Goal: Register for event/course

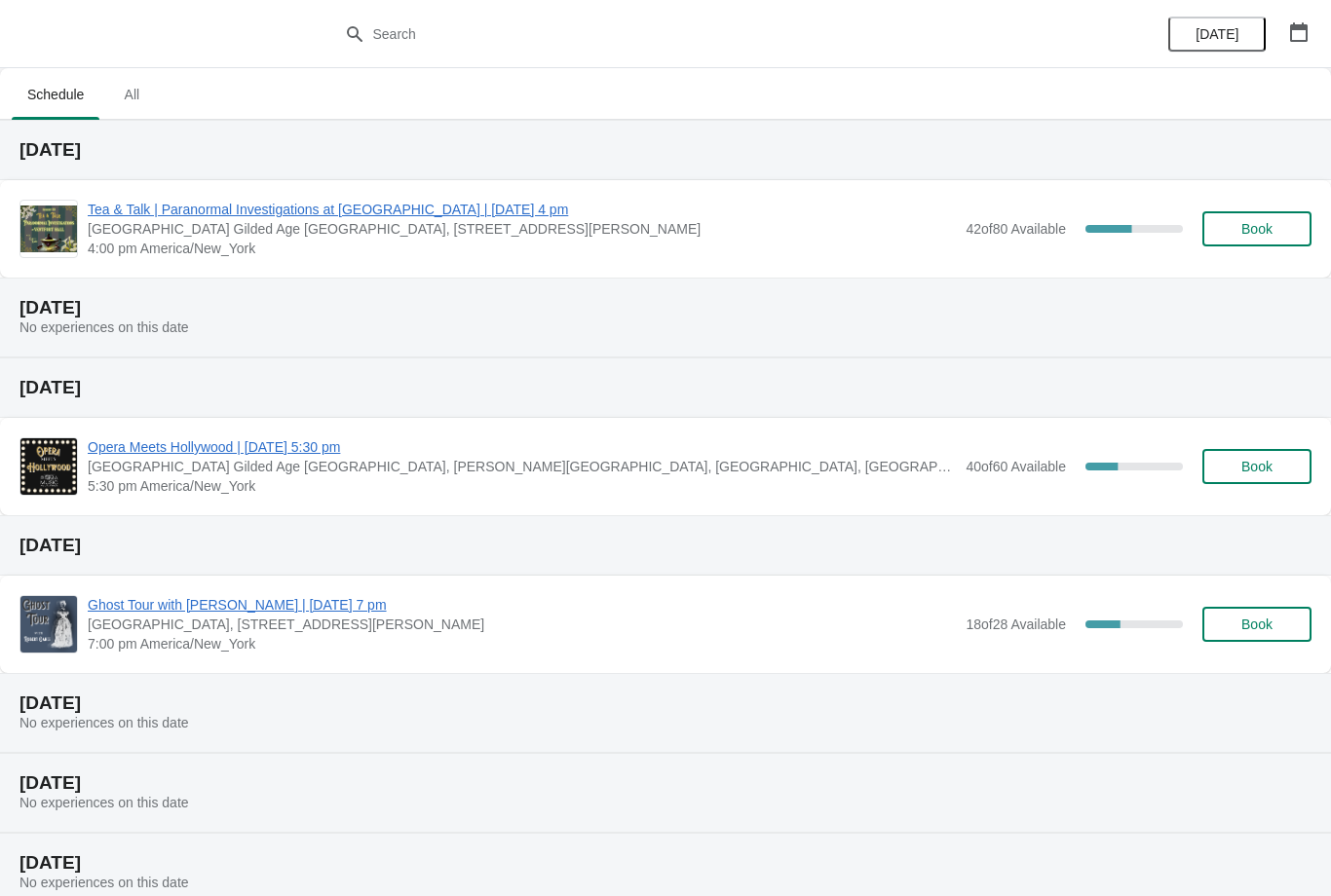
click at [138, 93] on span "All" at bounding box center [132, 94] width 49 height 35
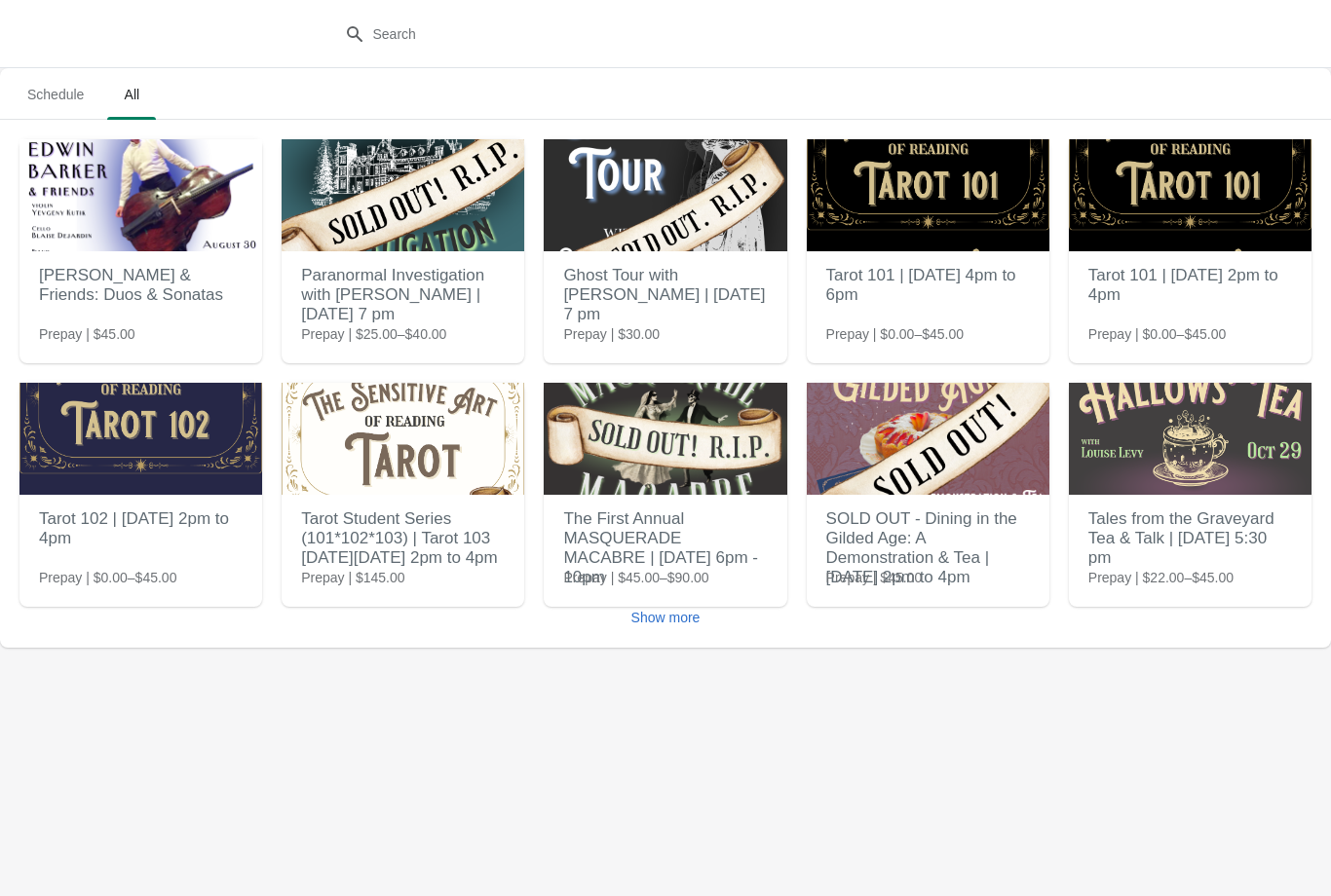
click at [682, 632] on button "Show more" at bounding box center [666, 617] width 85 height 35
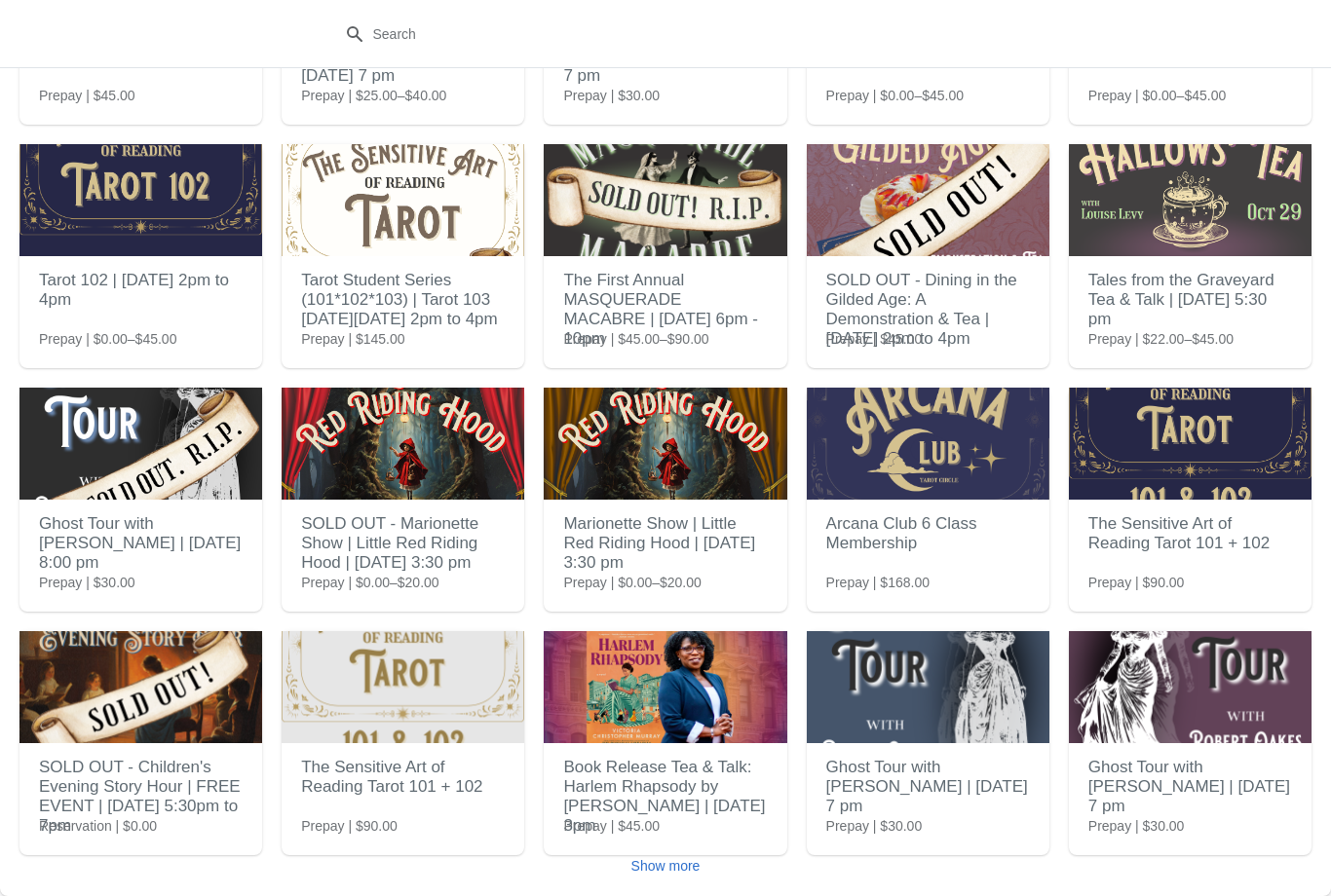
scroll to position [238, 0]
click at [686, 862] on span "Show more" at bounding box center [665, 866] width 69 height 16
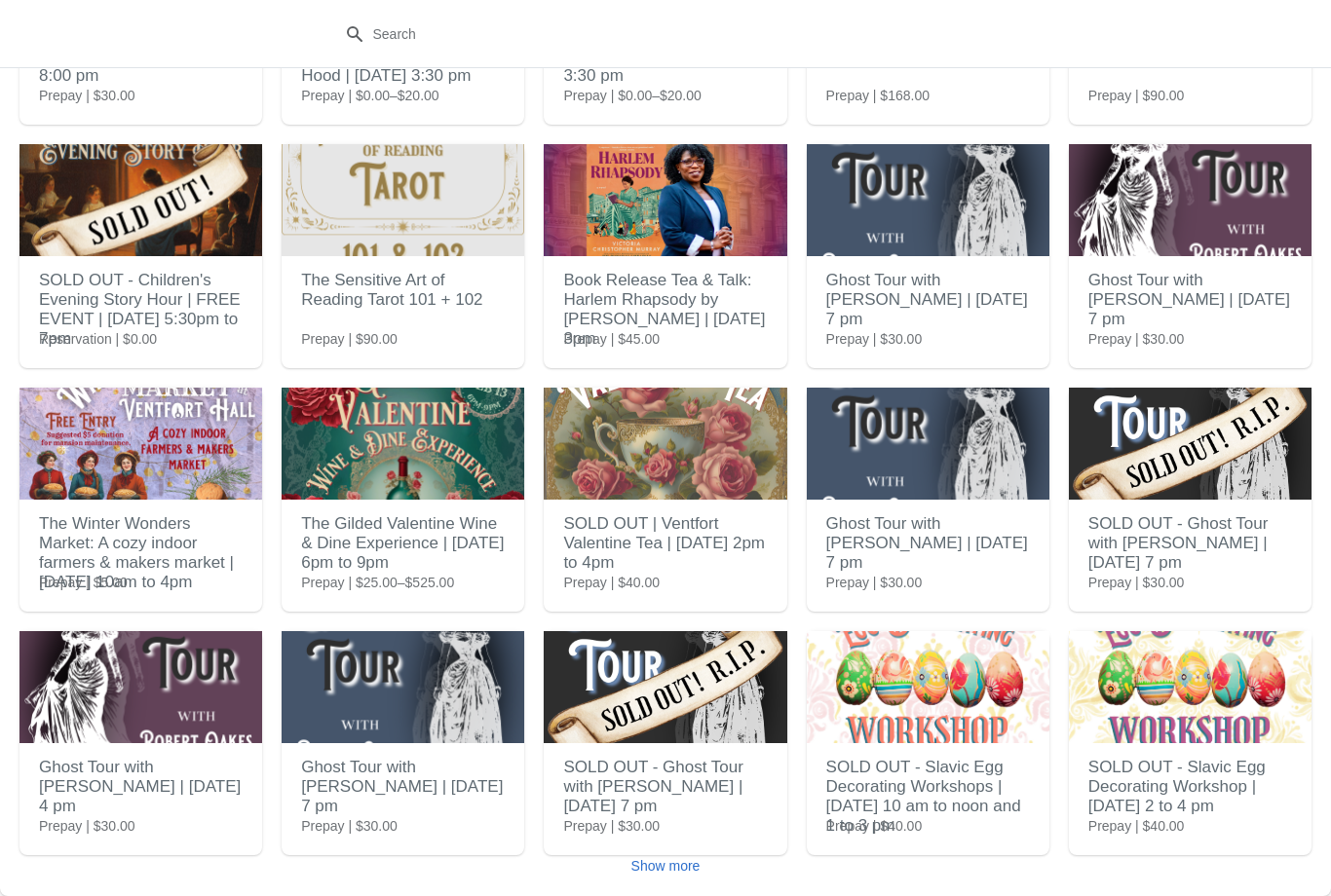
scroll to position [726, 0]
click at [687, 876] on button "Show more" at bounding box center [666, 865] width 85 height 35
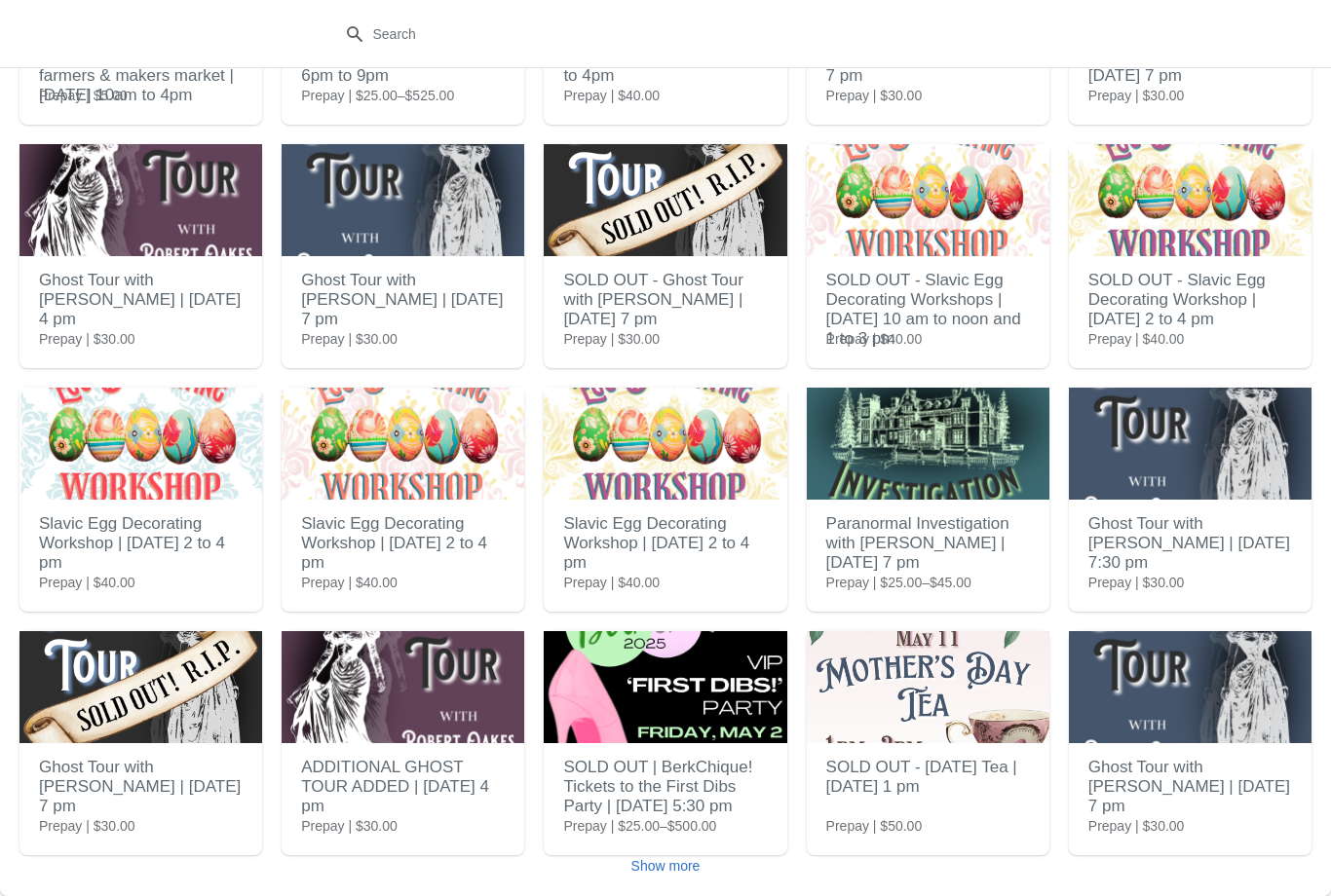
scroll to position [1213, 0]
click at [672, 866] on span "Show more" at bounding box center [665, 866] width 69 height 16
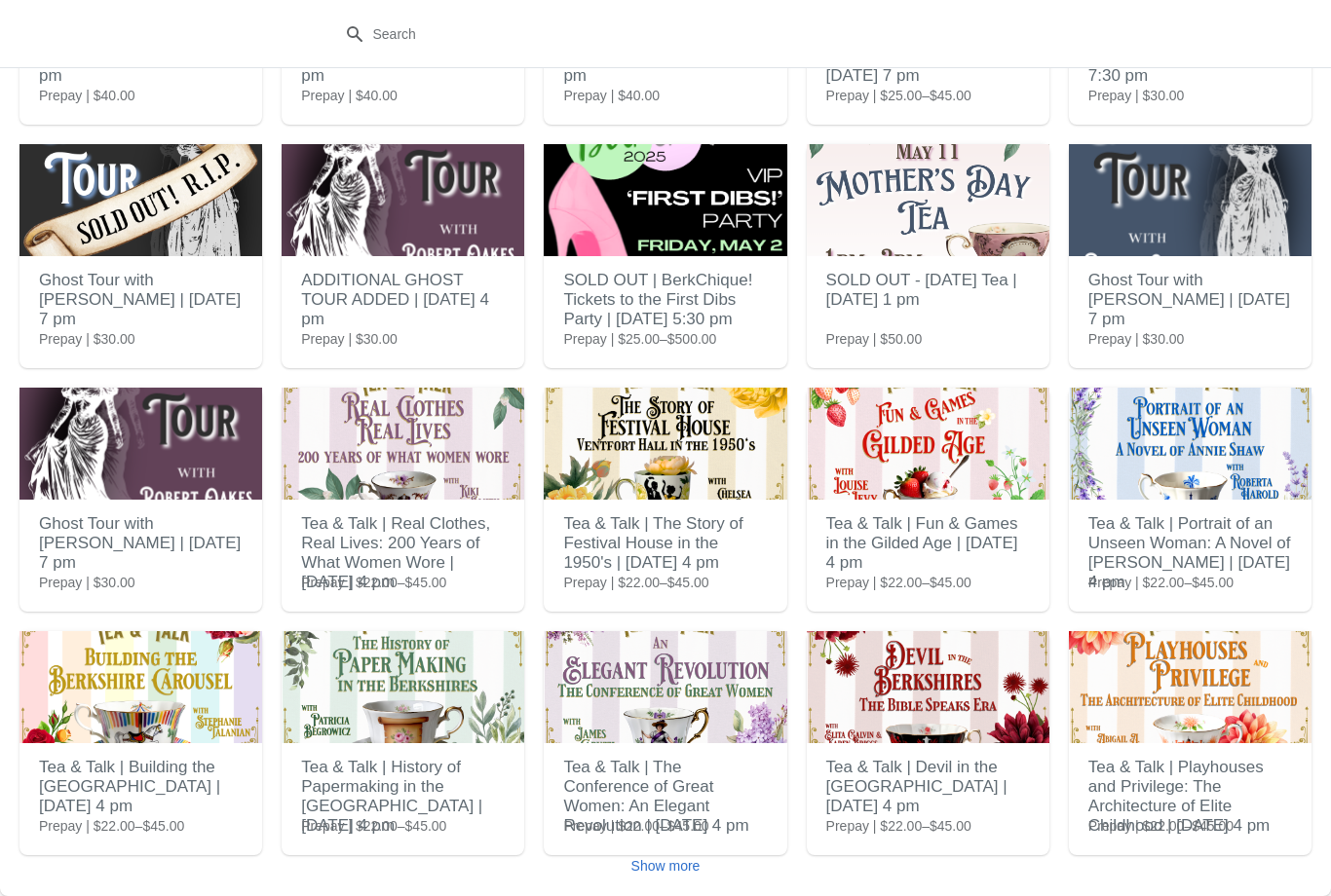
scroll to position [1700, 0]
click at [670, 870] on span "Show more" at bounding box center [665, 866] width 69 height 16
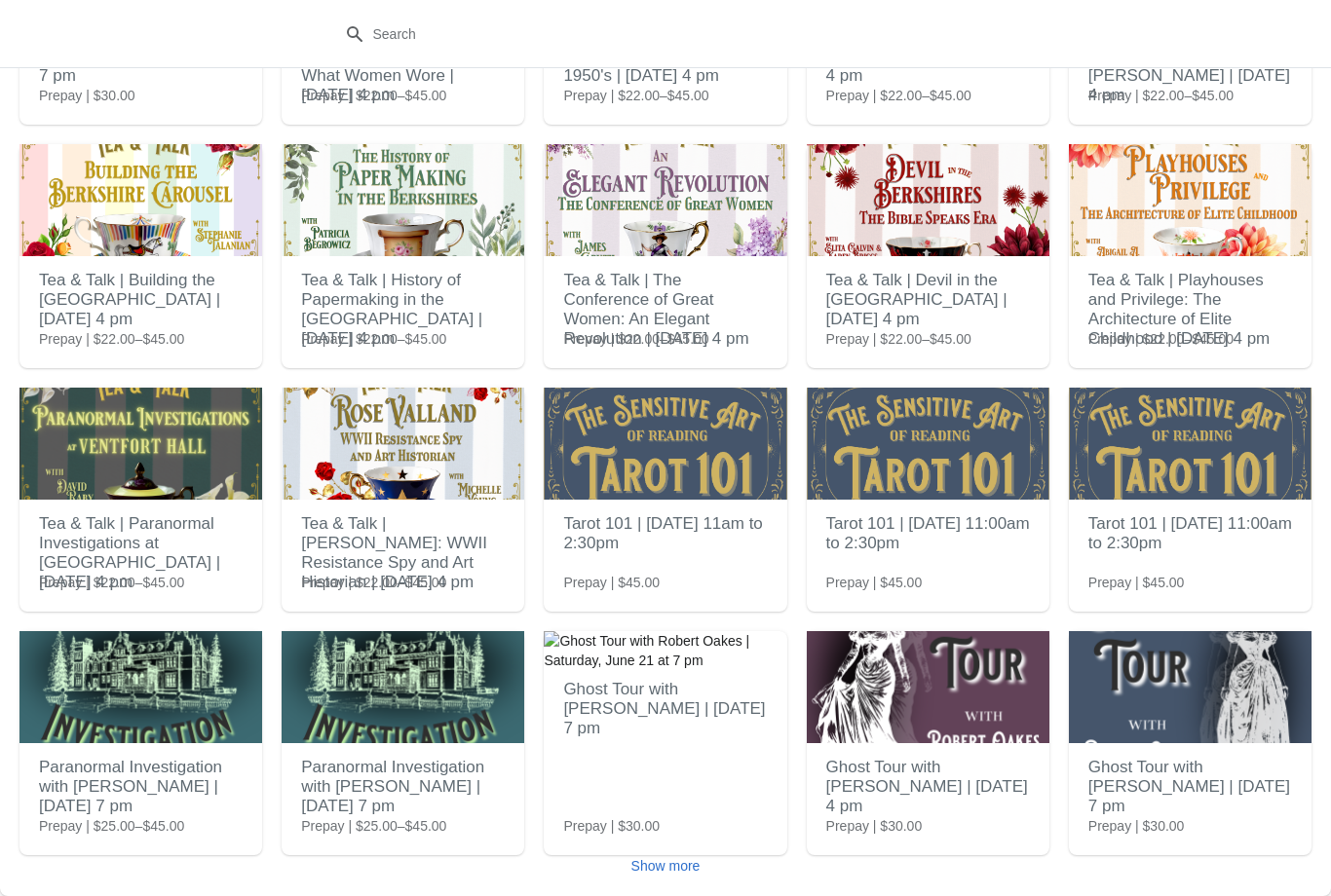
scroll to position [2187, 0]
click at [705, 870] on button "Show more" at bounding box center [666, 865] width 85 height 35
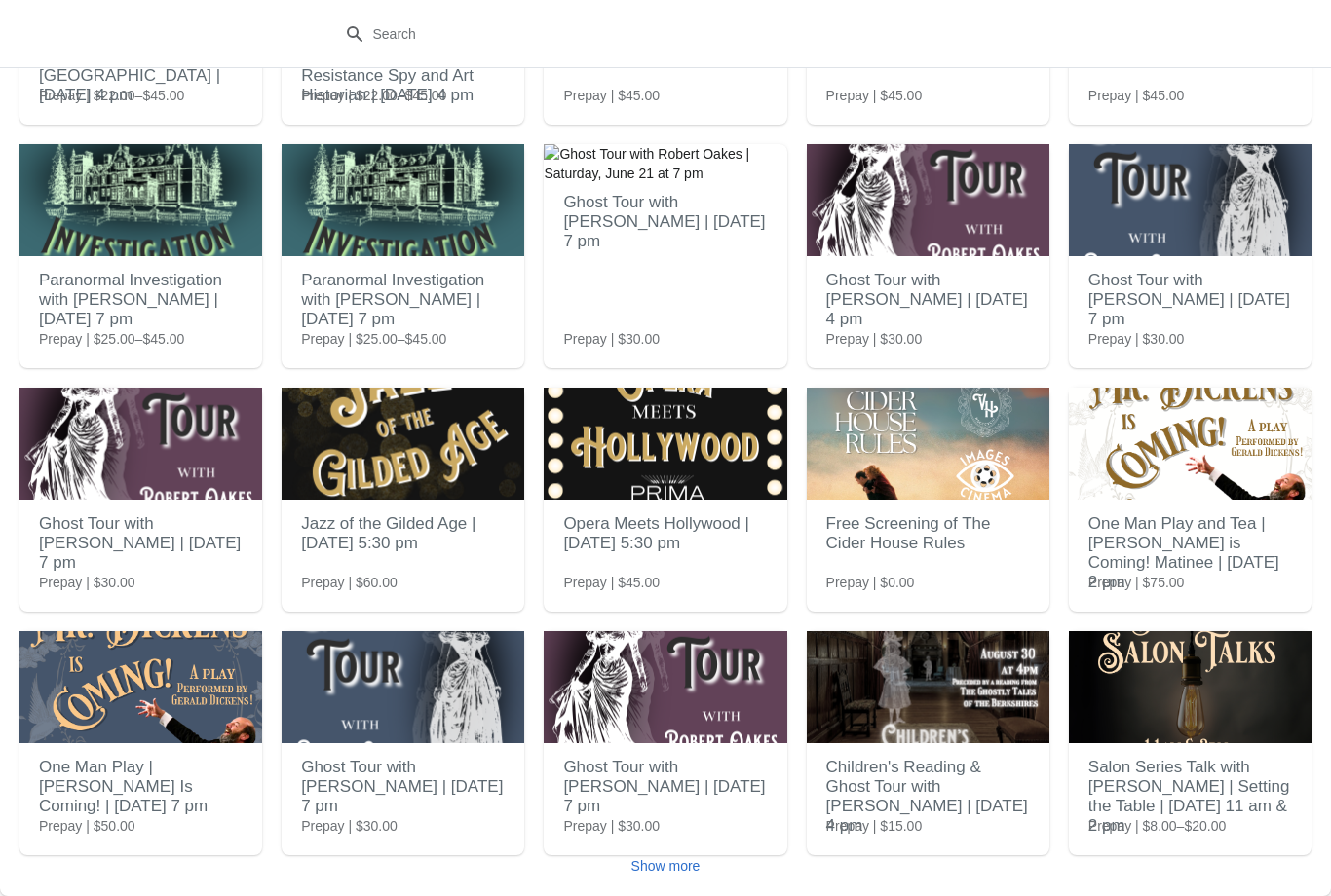
scroll to position [2674, 0]
click at [480, 550] on h2 "Jazz of the Gilded Age | [DATE] 5:30 pm" at bounding box center [403, 533] width 203 height 59
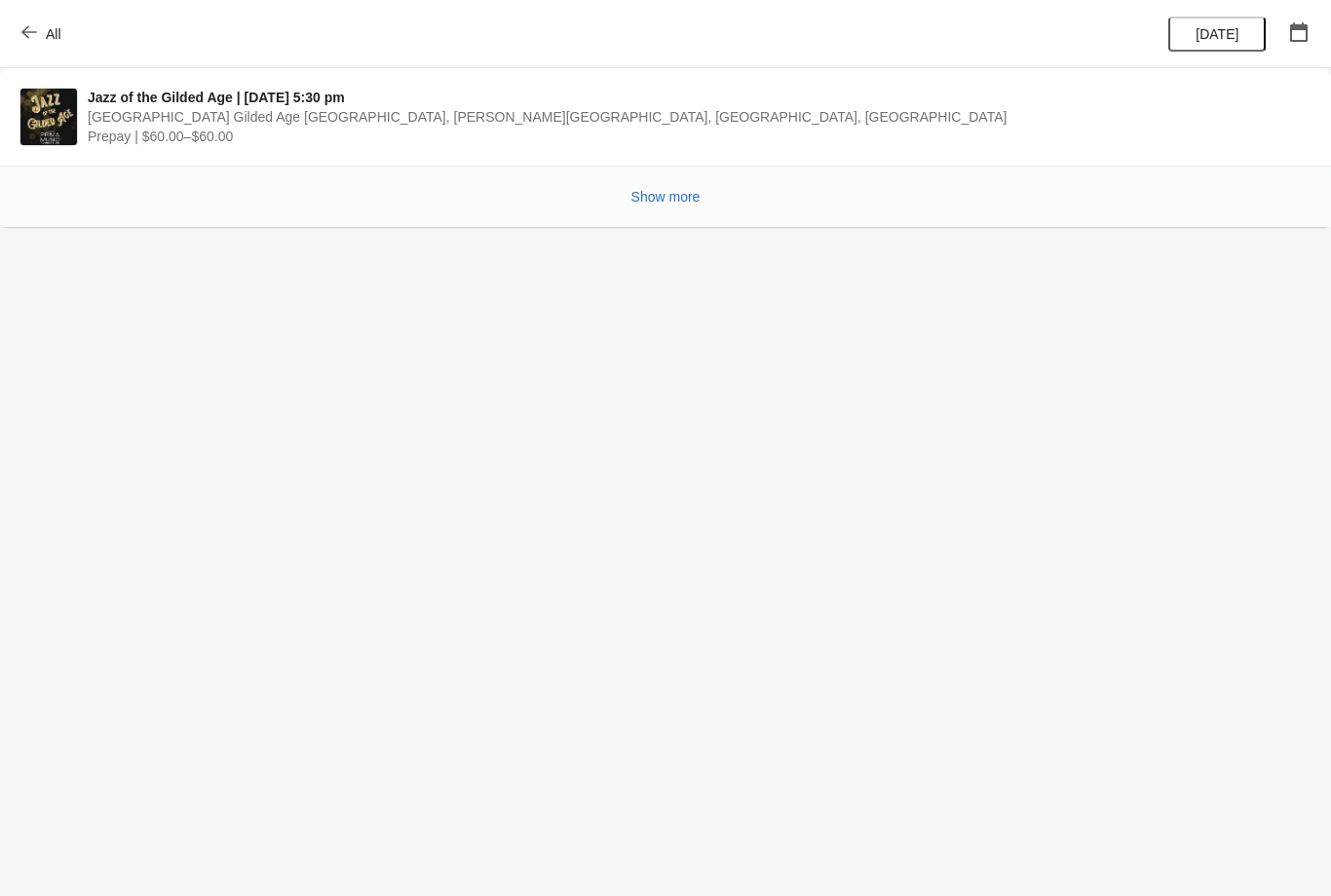
click at [684, 189] on span "Show more" at bounding box center [665, 197] width 69 height 16
click at [673, 201] on span "Show more" at bounding box center [665, 197] width 69 height 16
click at [677, 200] on span "Show more" at bounding box center [665, 197] width 69 height 16
click at [682, 195] on span "Show more" at bounding box center [665, 197] width 69 height 16
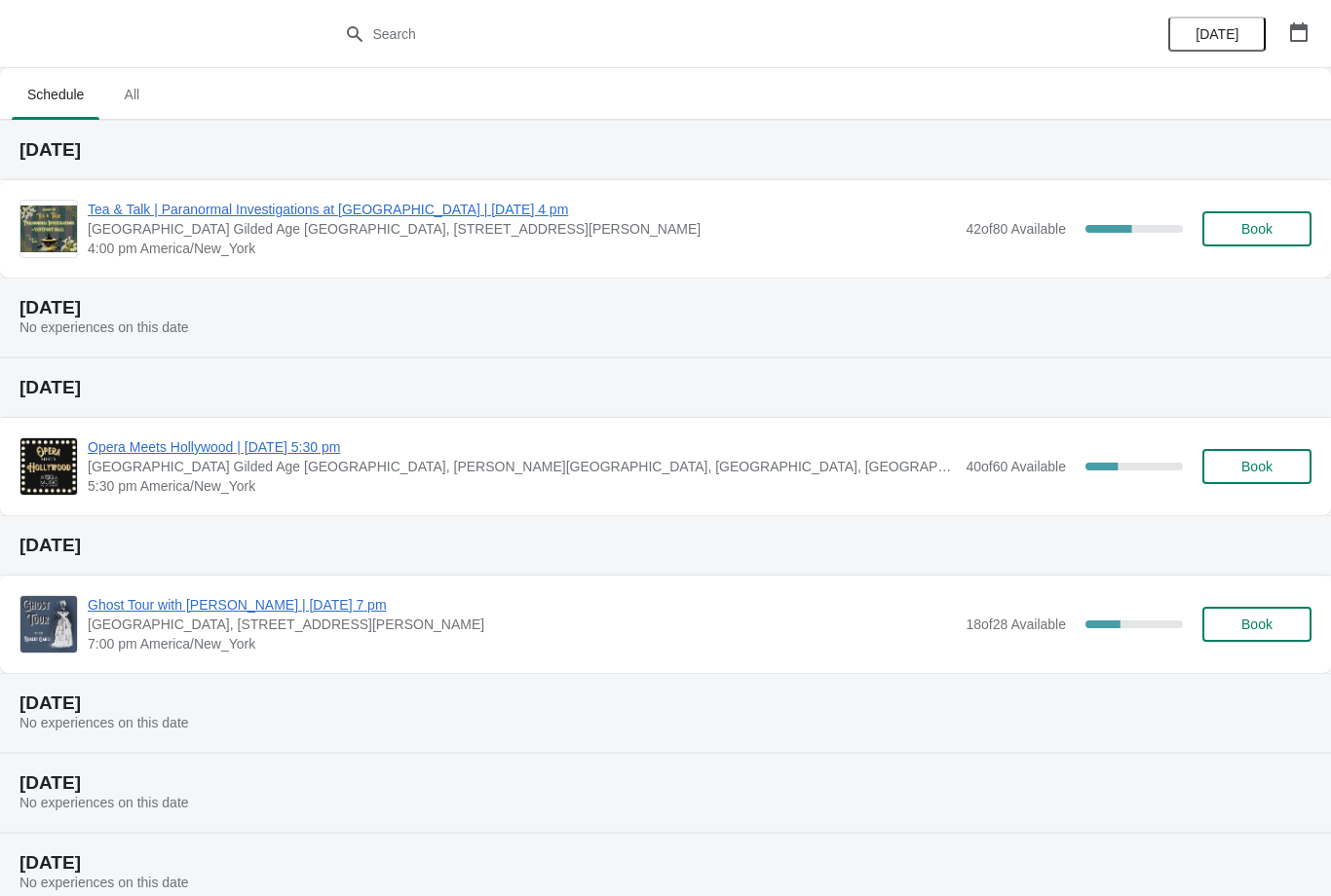
click at [135, 102] on span "All" at bounding box center [132, 94] width 49 height 35
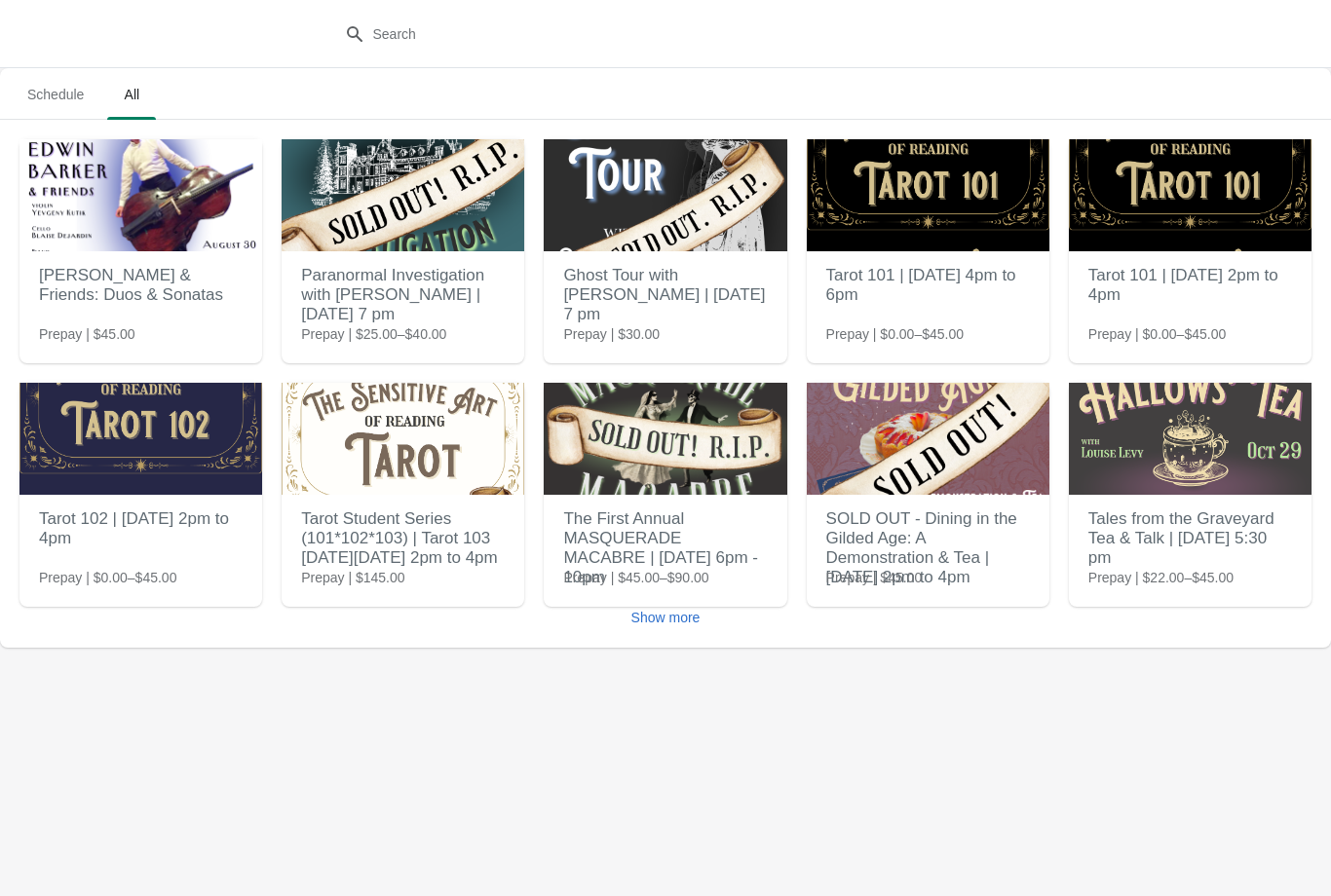
click at [668, 613] on span "Show more" at bounding box center [665, 618] width 69 height 16
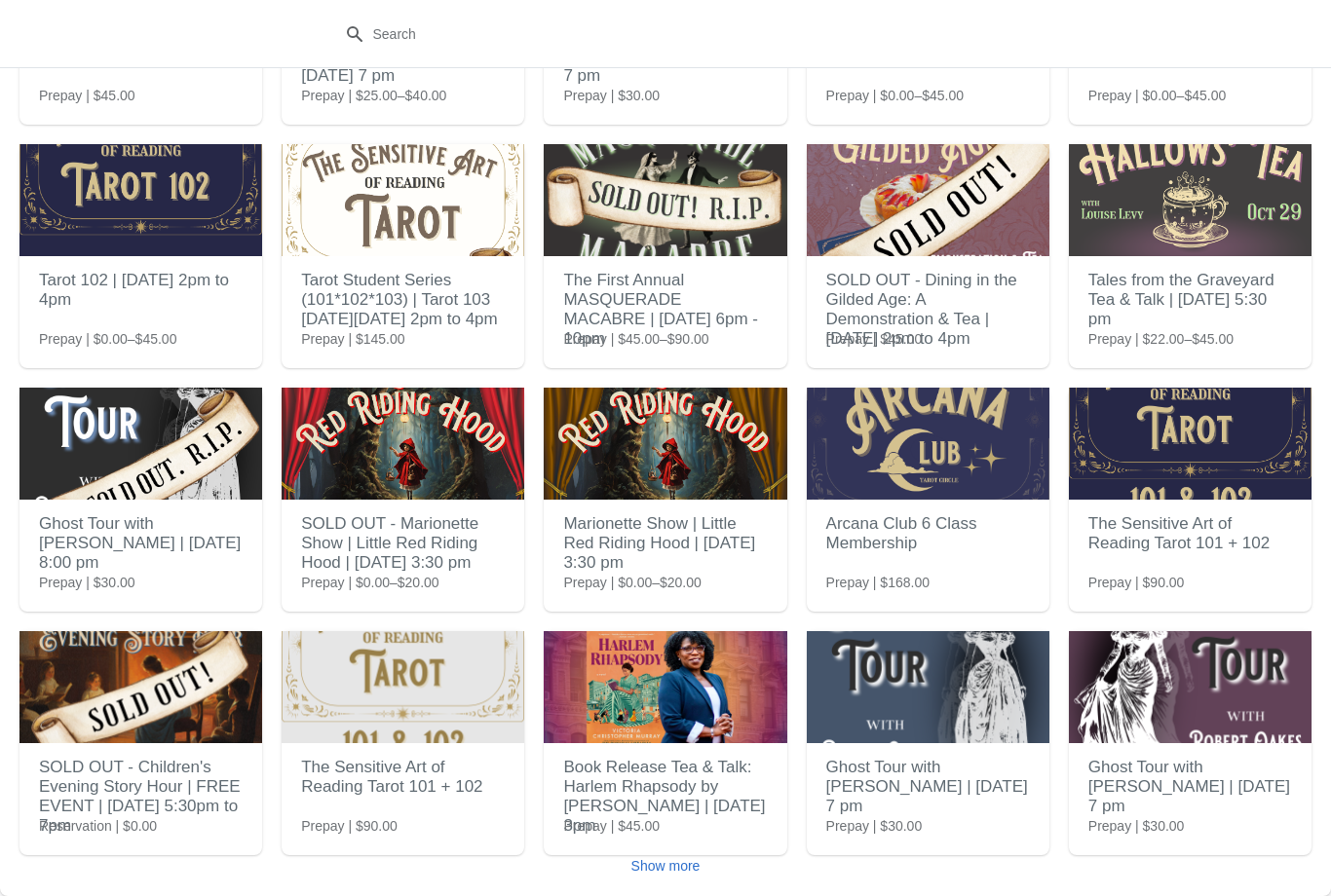
scroll to position [238, 0]
click at [665, 869] on span "Show more" at bounding box center [665, 866] width 69 height 16
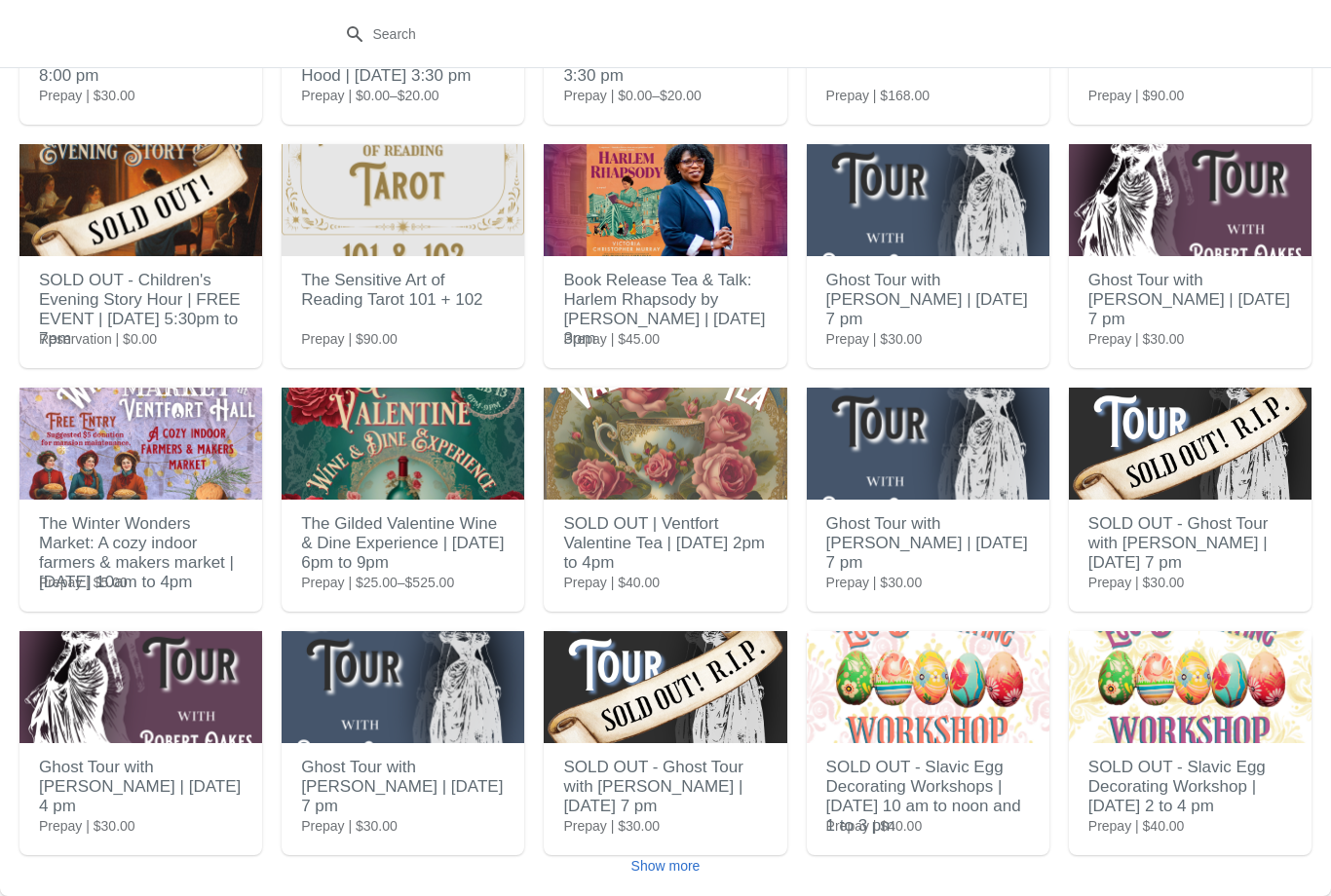
scroll to position [726, 0]
click at [684, 865] on span "Show more" at bounding box center [665, 866] width 69 height 16
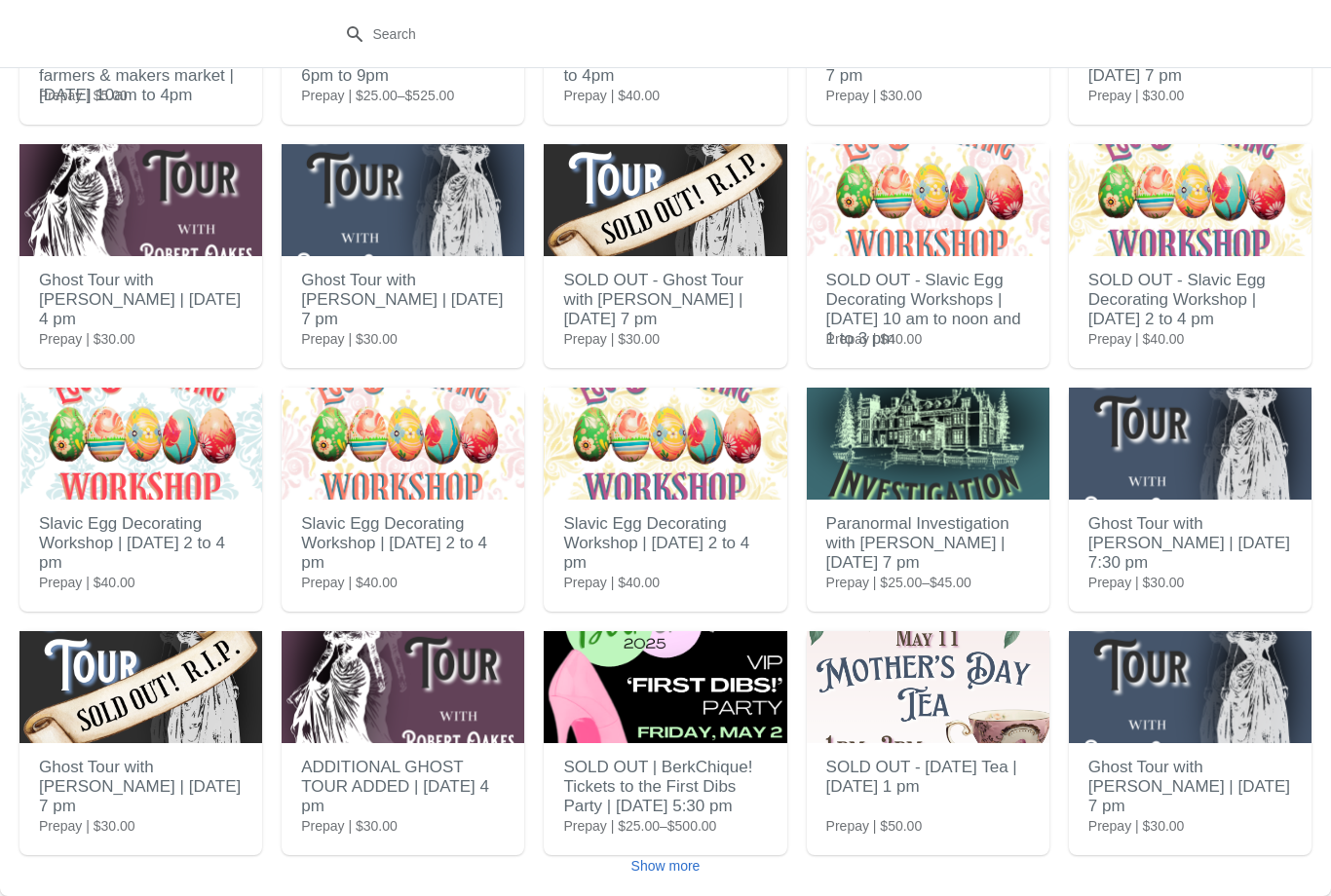
scroll to position [1213, 0]
click at [678, 866] on span "Show more" at bounding box center [665, 866] width 69 height 16
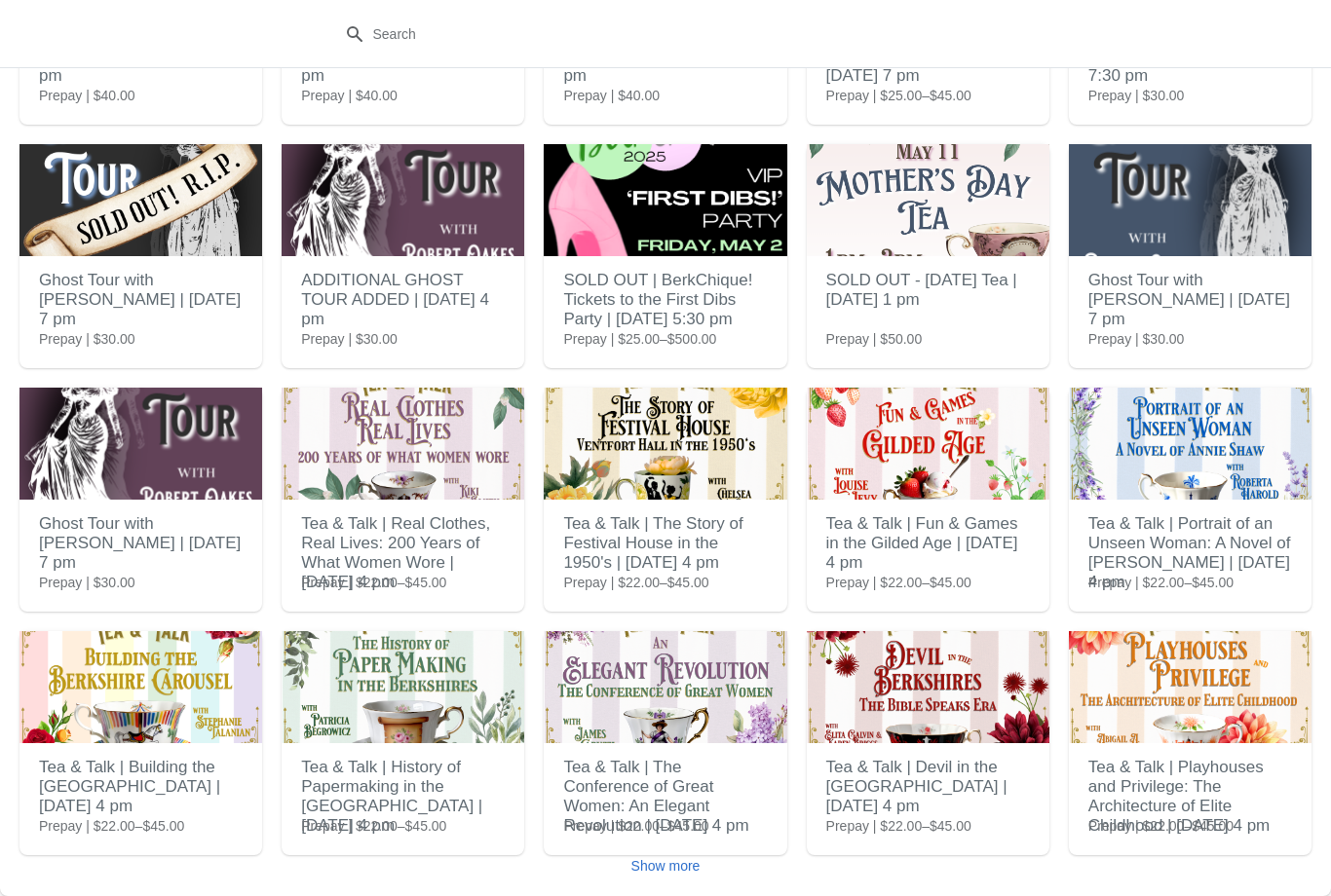
scroll to position [1700, 0]
click at [688, 871] on span "Show more" at bounding box center [665, 866] width 69 height 16
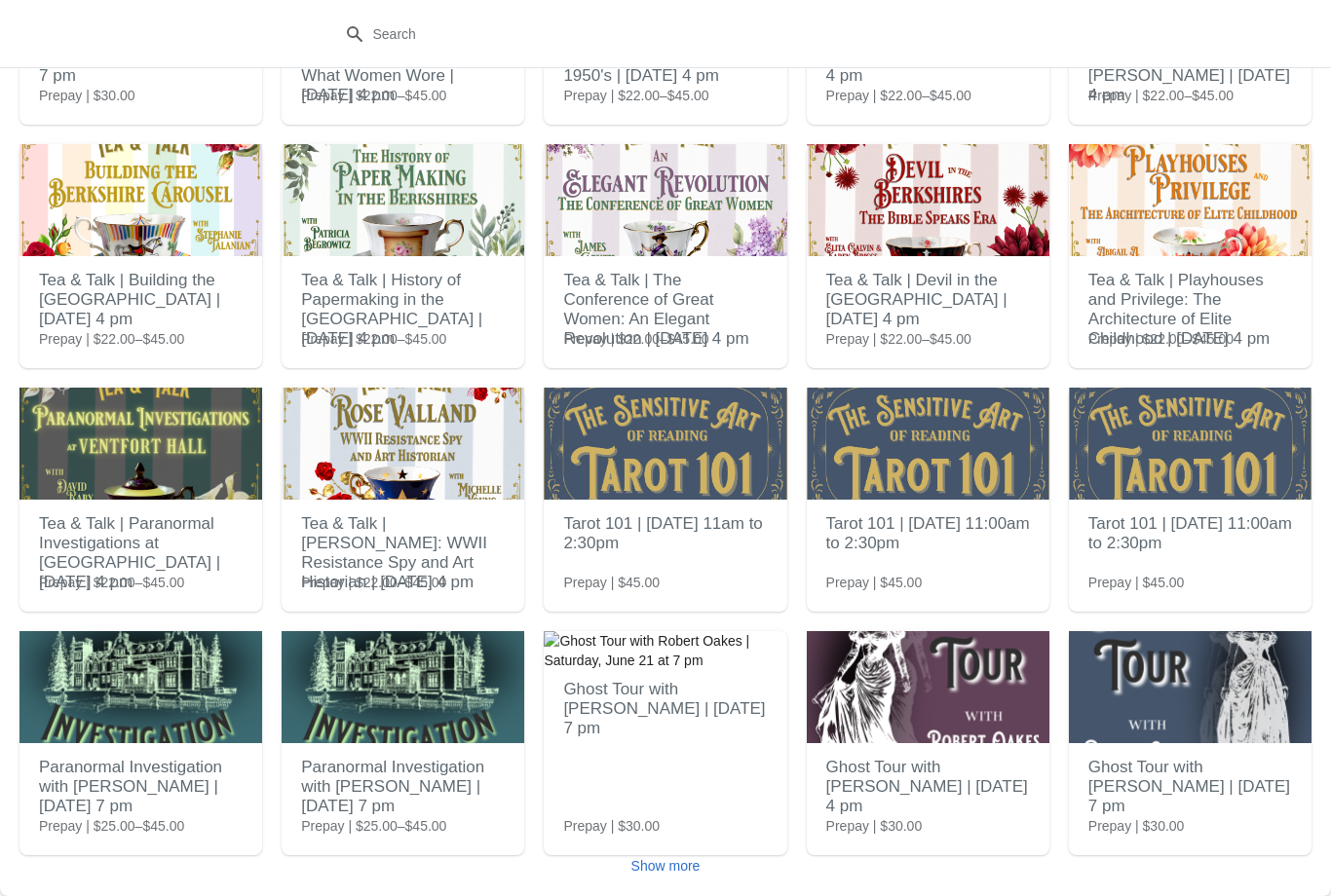
scroll to position [2187, 0]
click at [679, 855] on button "Show more" at bounding box center [666, 865] width 85 height 35
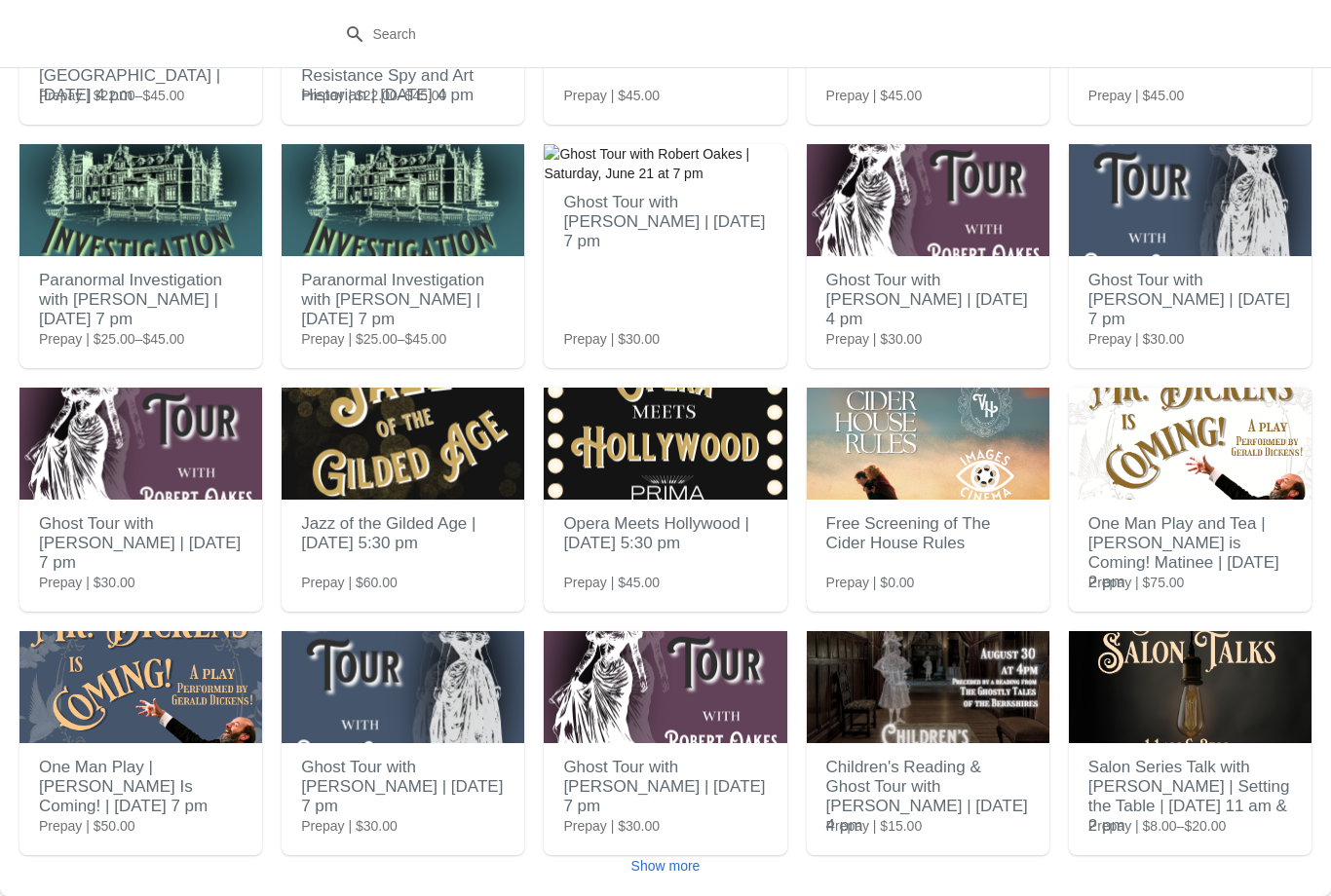
scroll to position [2674, 0]
click at [460, 545] on h2 "Jazz of the Gilded Age | [DATE] 5:30 pm" at bounding box center [403, 533] width 203 height 59
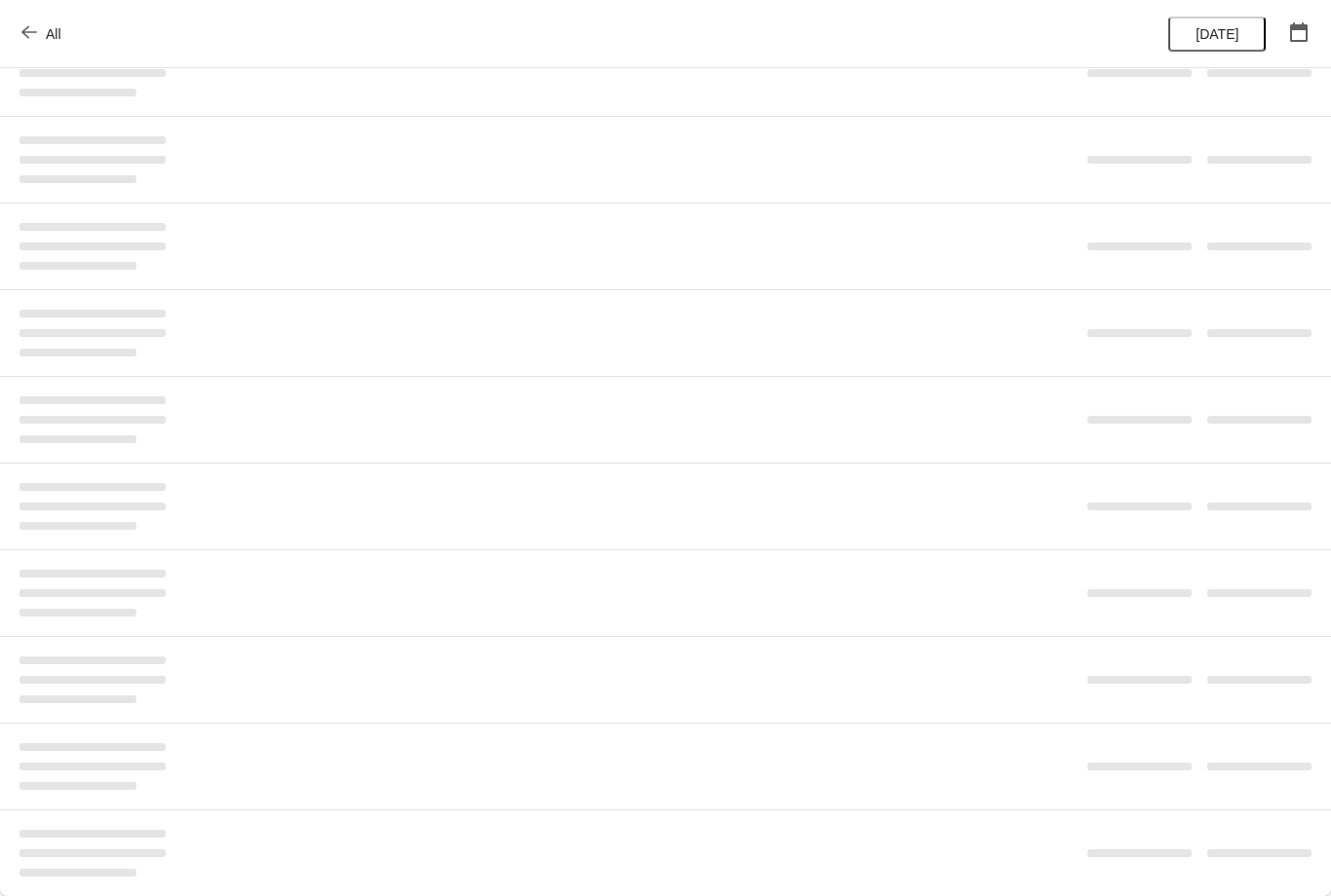
scroll to position [0, 0]
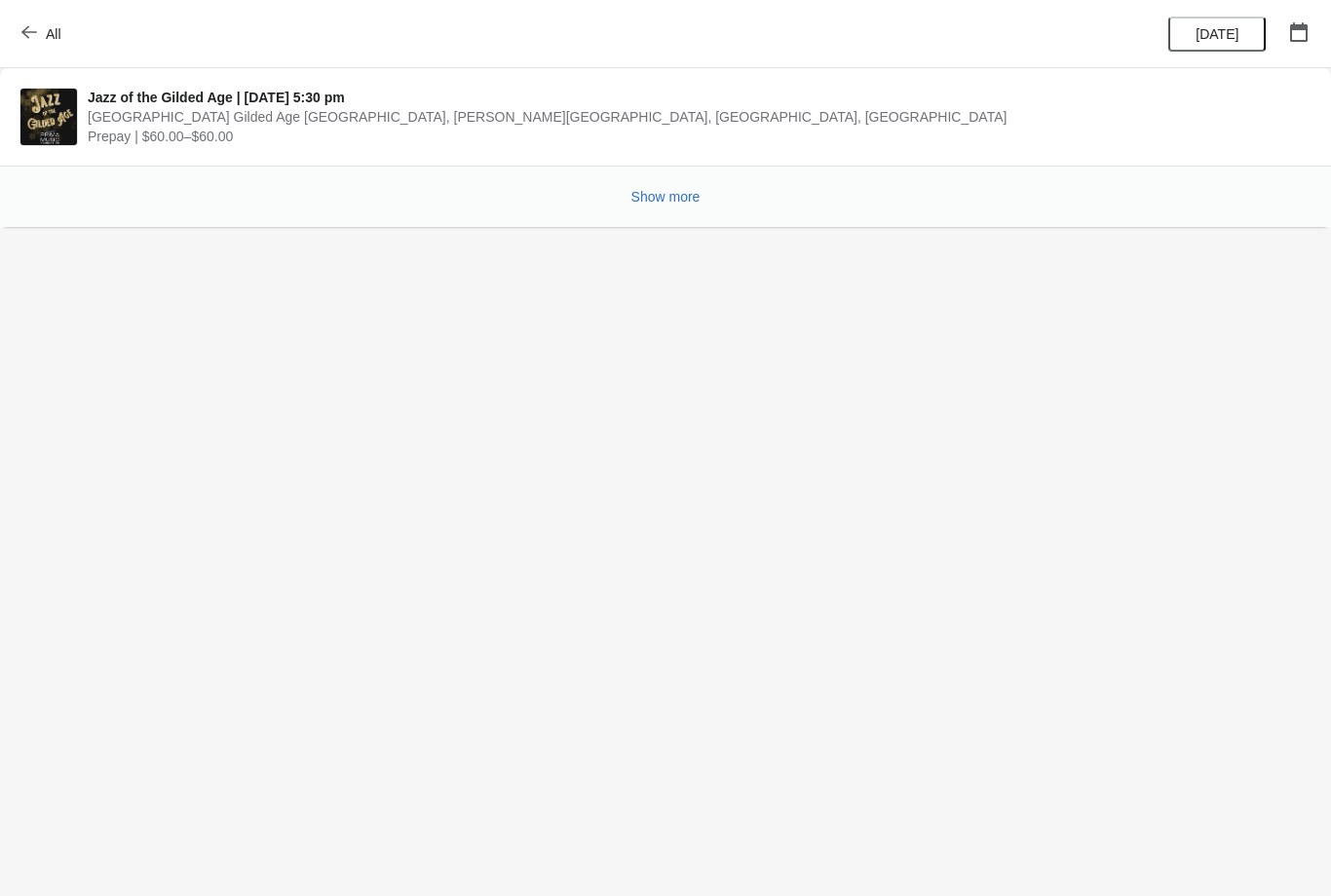
click at [685, 191] on span "Show more" at bounding box center [665, 197] width 69 height 16
click at [681, 196] on span "Show more" at bounding box center [665, 197] width 69 height 16
click at [679, 212] on button "Show more" at bounding box center [666, 196] width 85 height 35
click at [691, 180] on button "Show more" at bounding box center [666, 196] width 85 height 35
click at [692, 191] on span "Show more" at bounding box center [665, 197] width 69 height 16
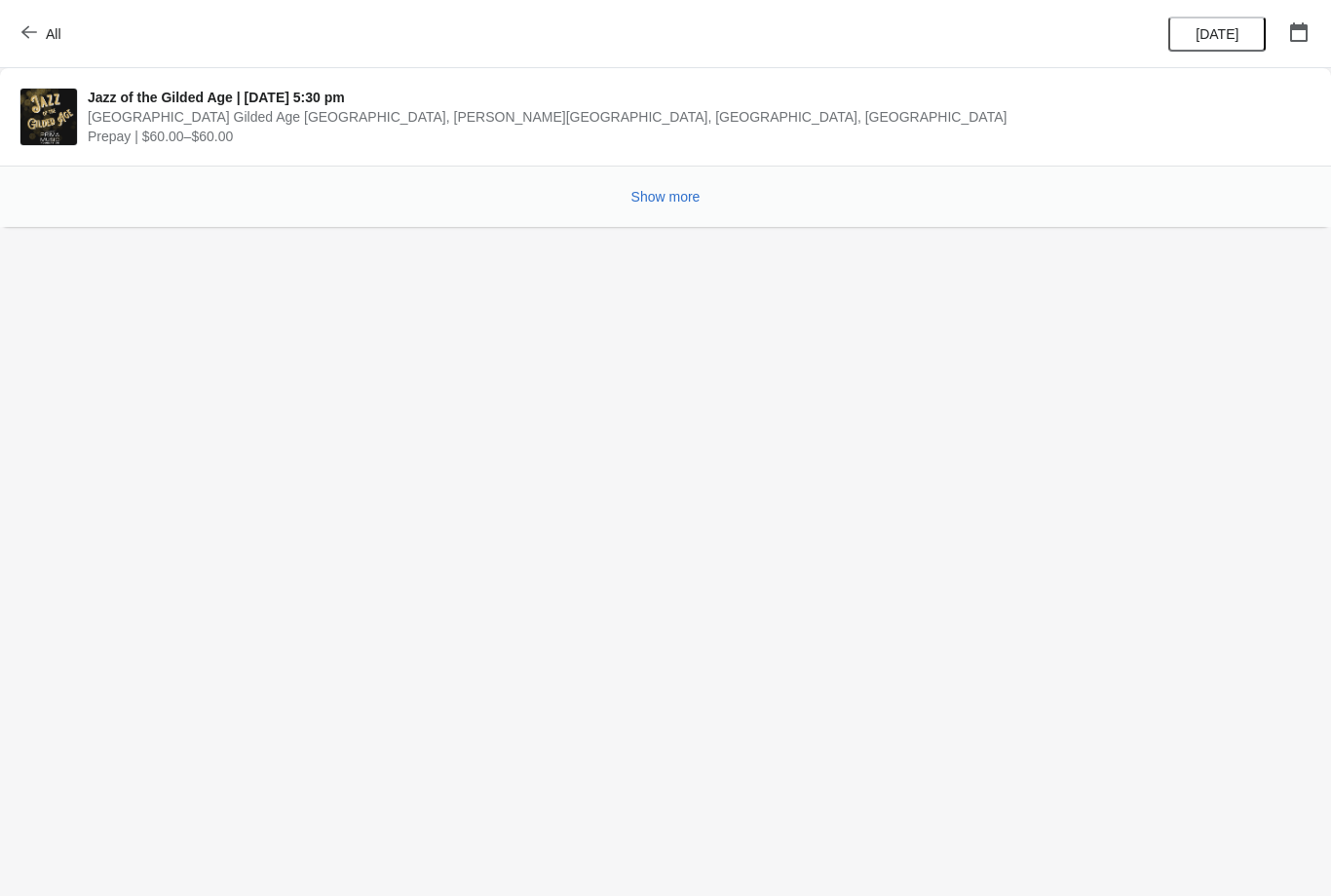
click at [687, 193] on span "Show more" at bounding box center [665, 197] width 69 height 16
click at [679, 193] on span "Show more" at bounding box center [665, 197] width 69 height 16
click at [707, 189] on button "Show more" at bounding box center [666, 196] width 85 height 35
click at [674, 205] on button "Show more" at bounding box center [666, 196] width 85 height 35
click at [679, 211] on button "Show more" at bounding box center [666, 196] width 85 height 35
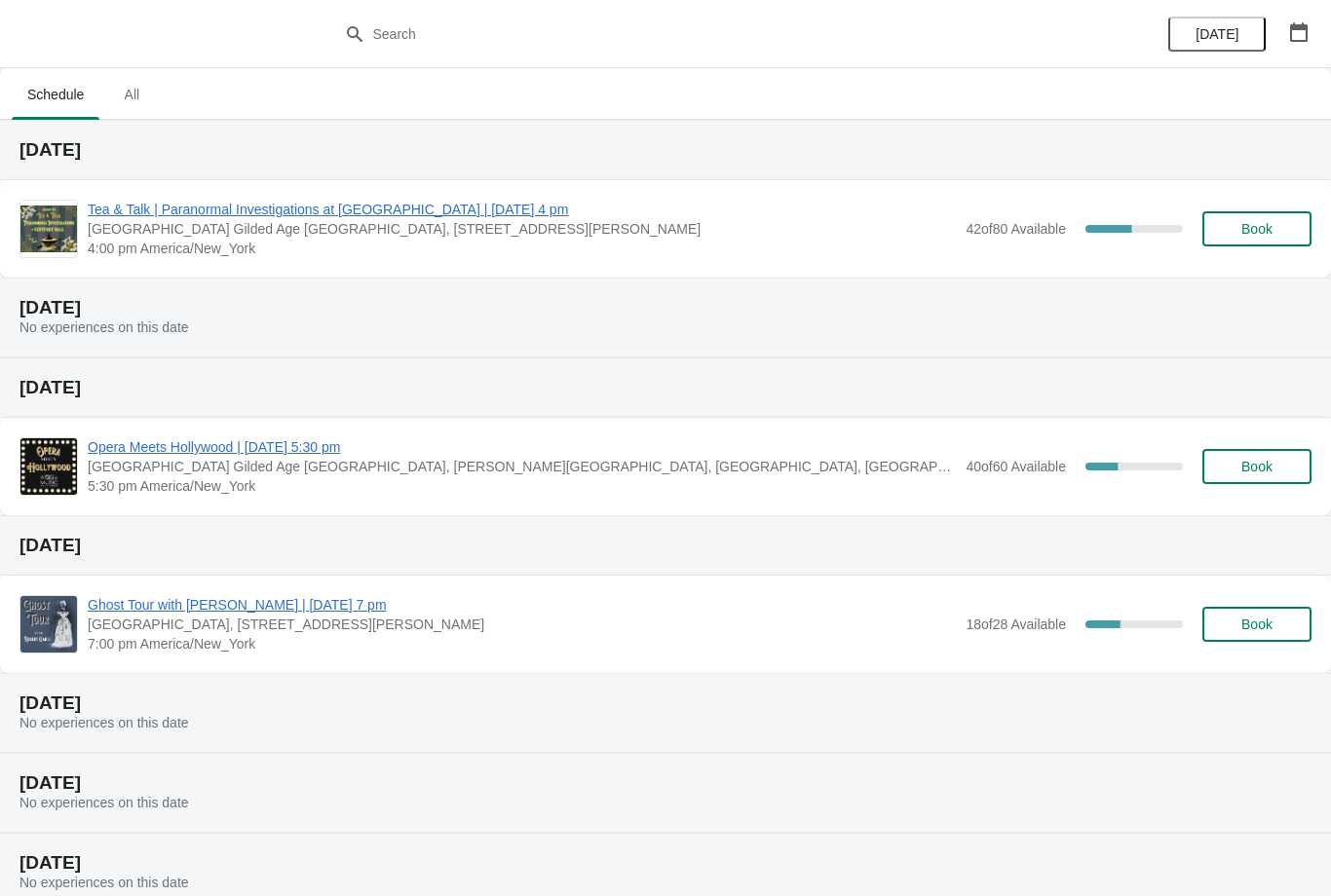
click at [380, 606] on span "Ghost Tour with [PERSON_NAME] | [DATE] 7 pm" at bounding box center [521, 605] width 868 height 20
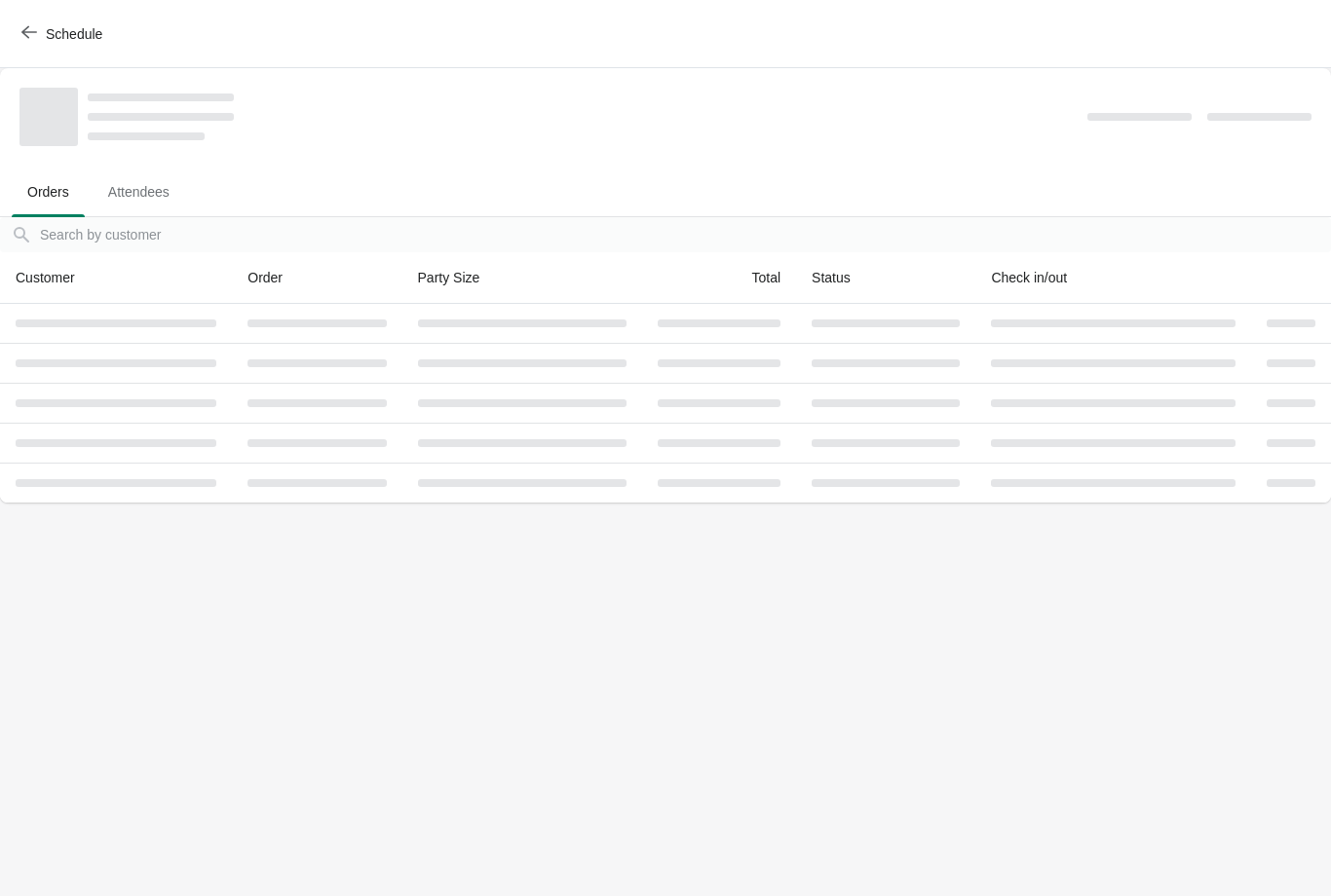
click at [32, 17] on button "Schedule" at bounding box center [64, 34] width 108 height 35
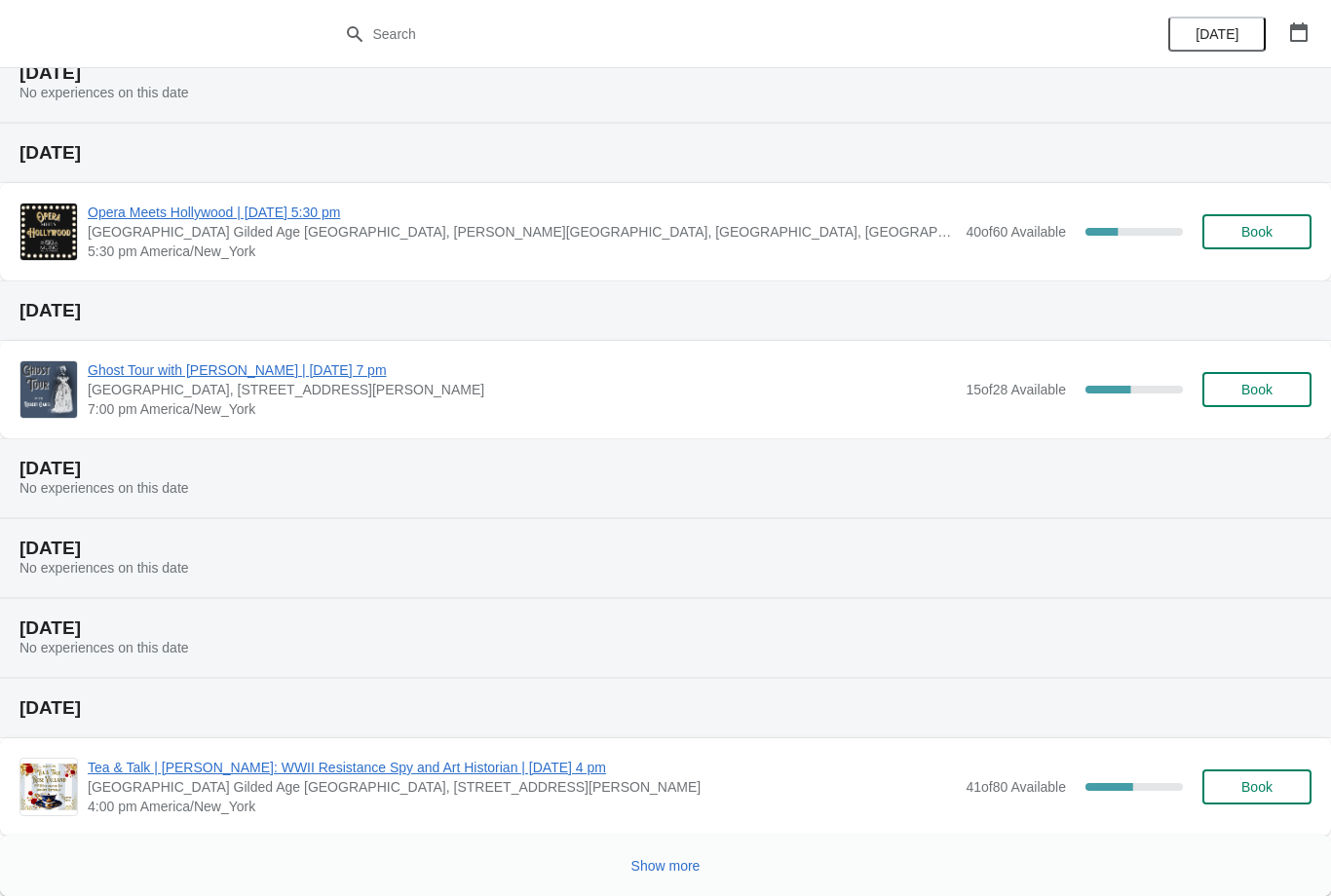
scroll to position [235, 0]
click at [492, 766] on span "Tea & Talk | [PERSON_NAME]: WWII Resistance Spy and Art Historian | [DATE] 4 pm" at bounding box center [521, 767] width 868 height 20
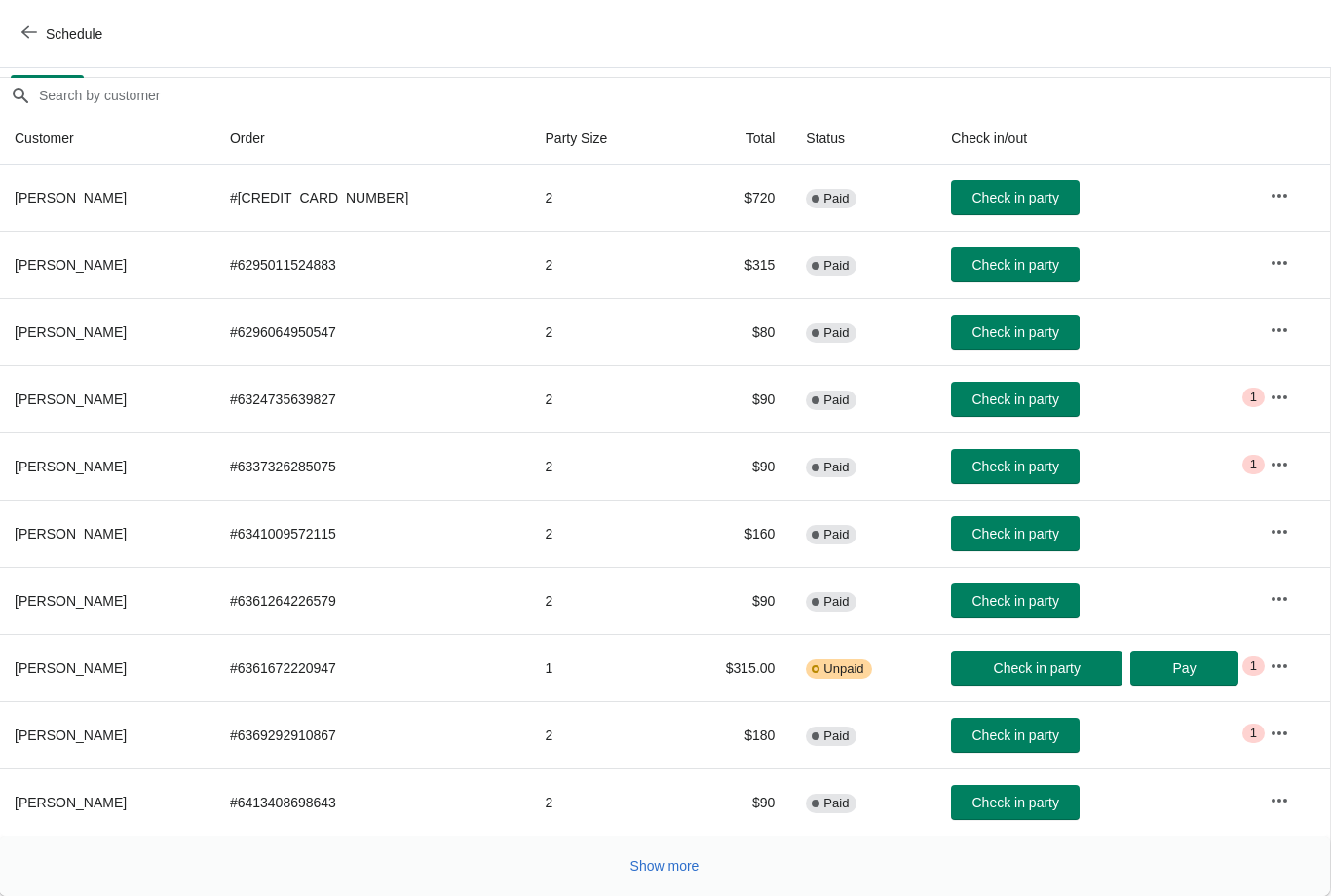
scroll to position [158, 1]
click at [647, 878] on button "Show more" at bounding box center [665, 865] width 85 height 35
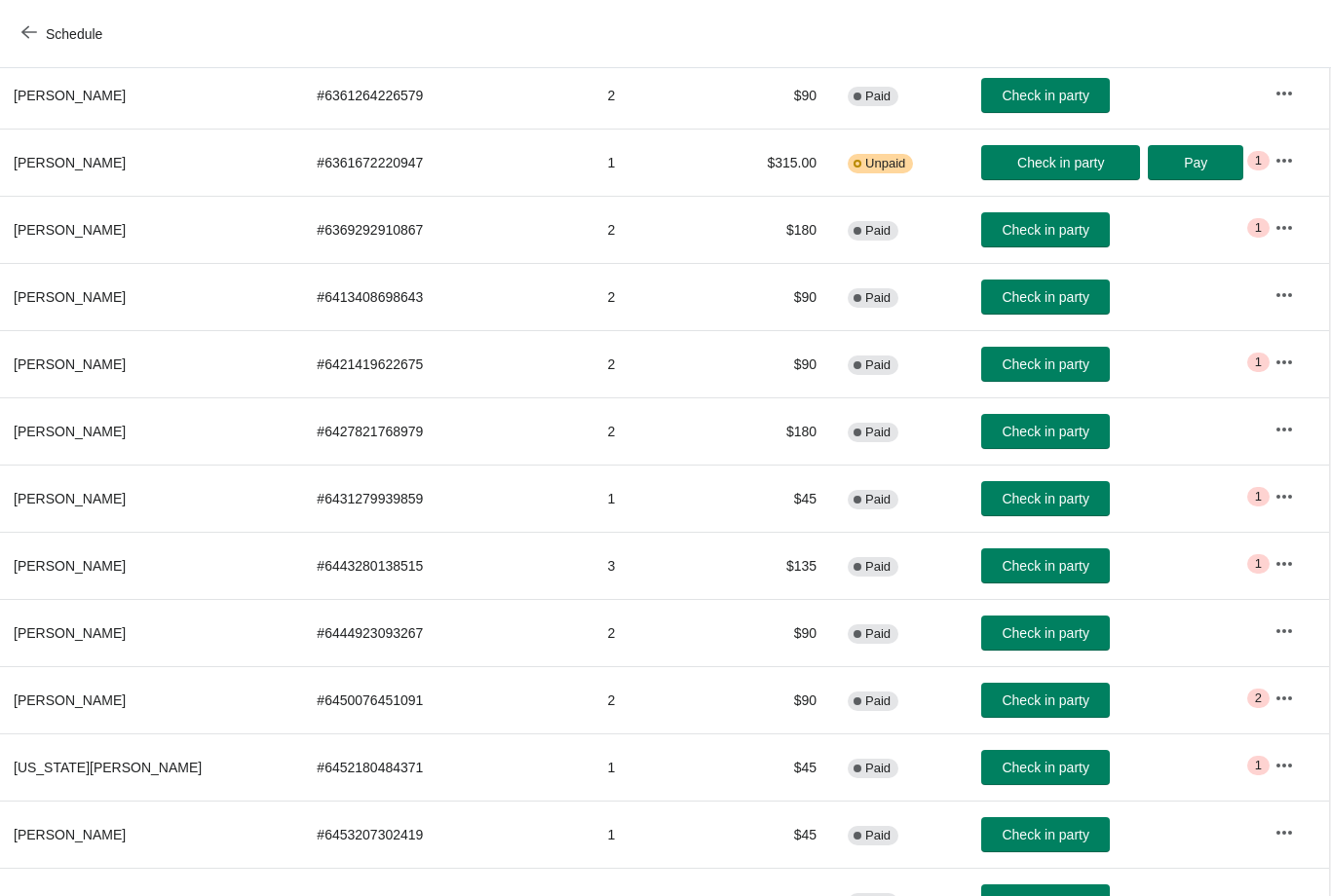
scroll to position [796, 1]
